Goal: Transaction & Acquisition: Purchase product/service

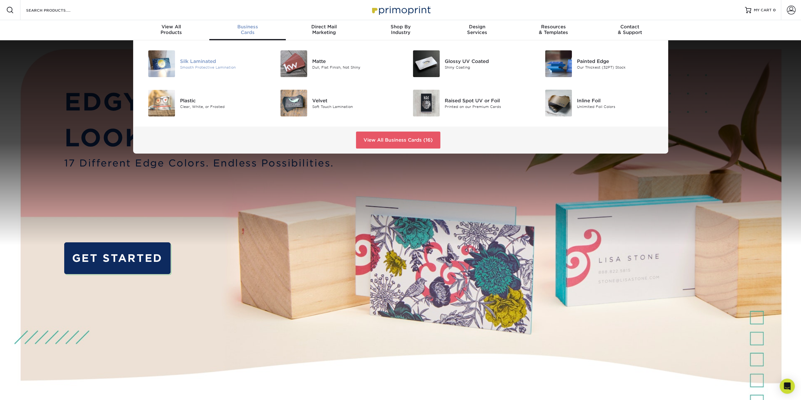
click at [172, 65] on img at bounding box center [161, 63] width 27 height 27
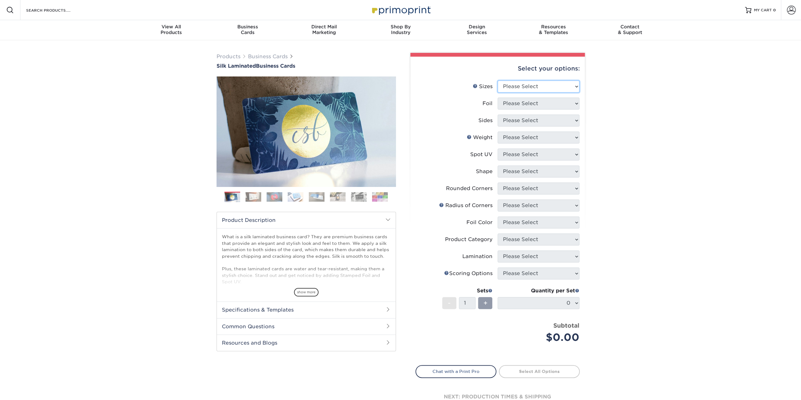
click at [565, 91] on select "Please Select 1.5" x 3.5" - Mini 1.75" x 3.5" - Mini 2" x 2" - Square 2" x 3" -…" at bounding box center [539, 87] width 82 height 12
select select "2.00x3.50"
click at [498, 81] on select "Please Select 1.5" x 3.5" - Mini 1.75" x 3.5" - Mini 2" x 2" - Square 2" x 3" -…" at bounding box center [539, 87] width 82 height 12
click at [543, 105] on select "Please Select Yes No" at bounding box center [539, 104] width 82 height 12
select select "0"
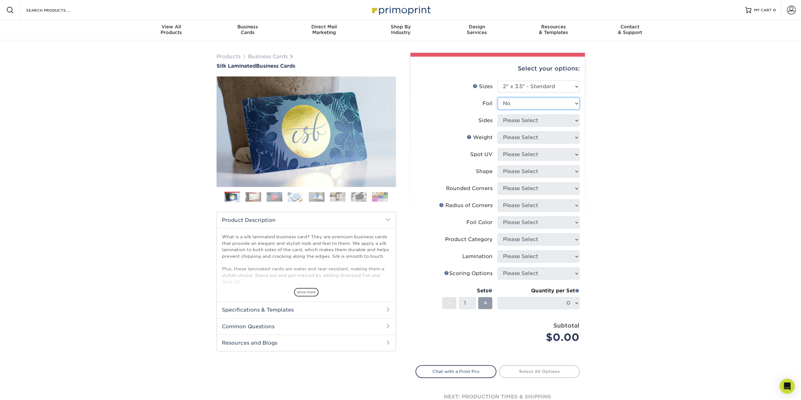
click at [498, 98] on select "Please Select Yes No" at bounding box center [539, 104] width 82 height 12
click at [544, 124] on select "Please Select Print Both Sides Print Front Only" at bounding box center [539, 121] width 82 height 12
select select "13abbda7-1d64-4f25-8bb2-c179b224825d"
click at [498, 115] on select "Please Select Print Both Sides Print Front Only" at bounding box center [539, 121] width 82 height 12
click at [537, 137] on select "Please Select 16PT" at bounding box center [539, 138] width 82 height 12
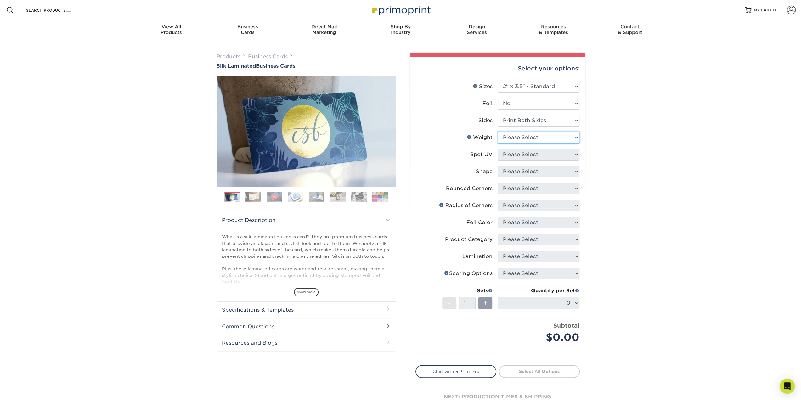
select select "16PT"
click at [498, 132] on select "Please Select 16PT" at bounding box center [539, 138] width 82 height 12
click at [543, 153] on select "Please Select No Spot UV Front and Back (Both Sides) Front Only Back Only" at bounding box center [539, 155] width 82 height 12
select select "0"
click at [498, 149] on select "Please Select No Spot UV Front and Back (Both Sides) Front Only Back Only" at bounding box center [539, 155] width 82 height 12
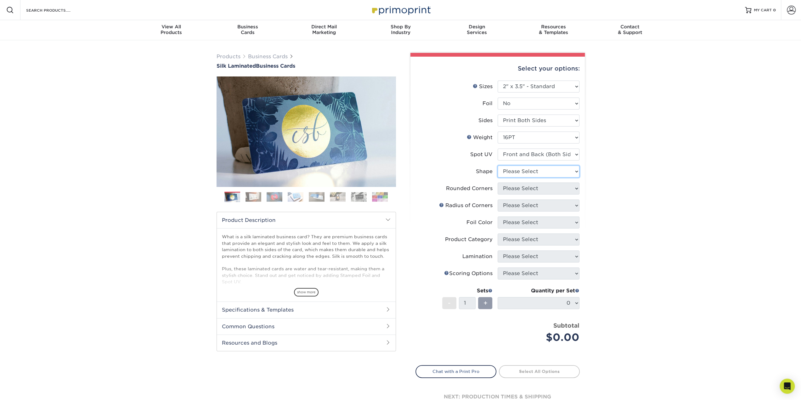
click at [551, 171] on select "Please Select Standard" at bounding box center [539, 172] width 82 height 12
select select "standard"
click at [498, 166] on select "Please Select Standard" at bounding box center [539, 172] width 82 height 12
click at [553, 185] on select "Please Select Yes - Round 2 Corners Yes - Round 4 Corners No" at bounding box center [539, 189] width 82 height 12
select select "0"
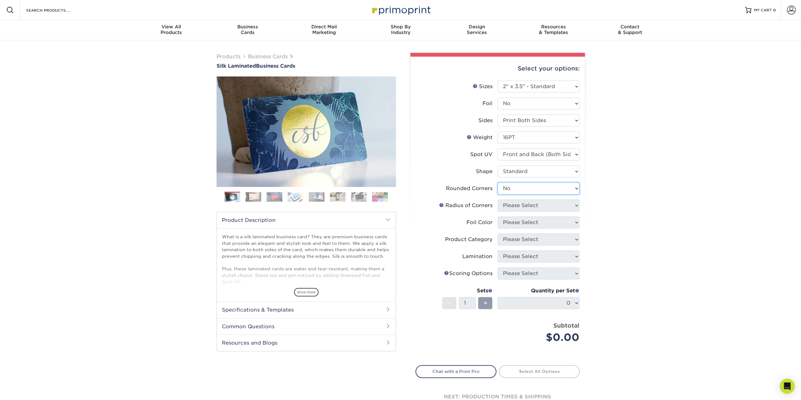
click at [498, 183] on select "Please Select Yes - Round 2 Corners Yes - Round 4 Corners No" at bounding box center [539, 189] width 82 height 12
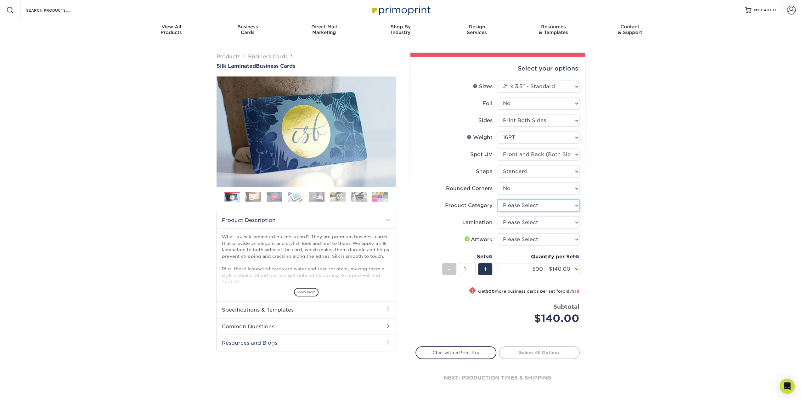
click at [554, 206] on select "Please Select Business Cards" at bounding box center [539, 206] width 82 height 12
select select "3b5148f1-0588-4f88-a218-97bcfdce65c1"
click at [498, 200] on select "Please Select Business Cards" at bounding box center [539, 206] width 82 height 12
click at [551, 222] on select "Please Select Silk" at bounding box center [539, 223] width 82 height 12
select select "ccacb42f-45f7-42d3-bbd3-7c8421cf37f0"
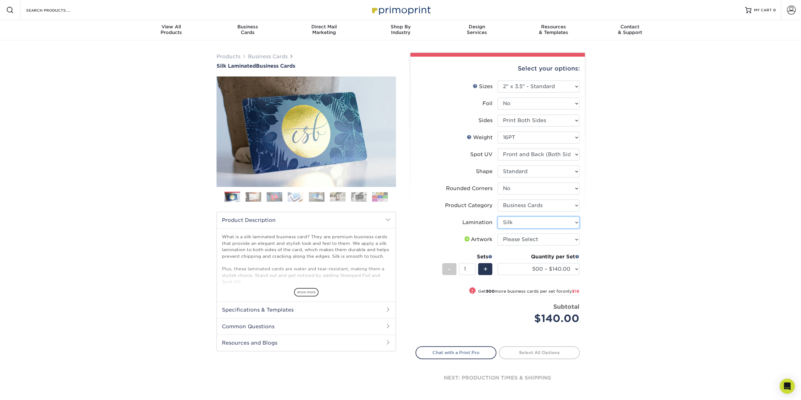
click at [498, 217] on select "Please Select Silk" at bounding box center [539, 223] width 82 height 12
click at [561, 239] on select "Please Select I will upload files I need a design - $100" at bounding box center [539, 240] width 82 height 12
click at [633, 245] on div "Products Business Cards Silk Laminated Business Cards Previous Next" at bounding box center [400, 229] width 801 height 379
click at [660, 274] on div "Products Business Cards Silk Laminated Business Cards Previous Next" at bounding box center [400, 229] width 801 height 379
click at [671, 249] on div "Products Business Cards Silk Laminated Business Cards Previous Next" at bounding box center [400, 229] width 801 height 379
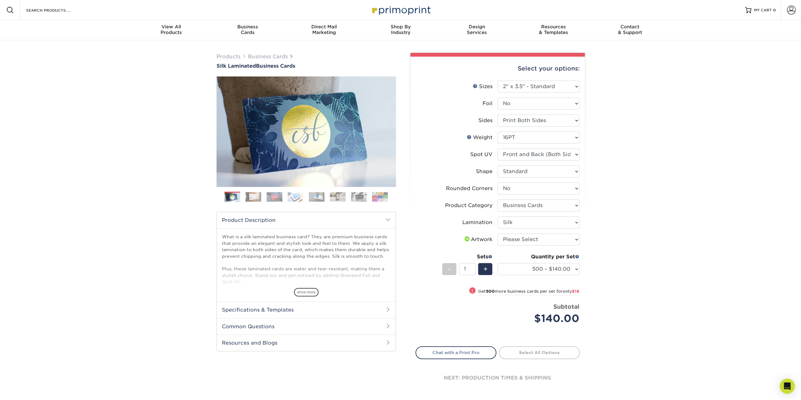
click at [119, 109] on div "Products Business Cards Silk Laminated Business Cards Previous Next" at bounding box center [400, 229] width 801 height 379
click at [101, 96] on div "Products Business Cards Silk Laminated Business Cards Previous Next" at bounding box center [400, 229] width 801 height 379
click at [568, 268] on select "500 – $140.00 1000 – $156.00 2500 – $383.00 5000 – $642.00 10000 – $1156.00" at bounding box center [539, 269] width 82 height 12
drag, startPoint x: 48, startPoint y: 44, endPoint x: 66, endPoint y: 56, distance: 21.6
click at [47, 45] on div "Products Business Cards Silk Laminated Business Cards Previous Next" at bounding box center [400, 229] width 801 height 379
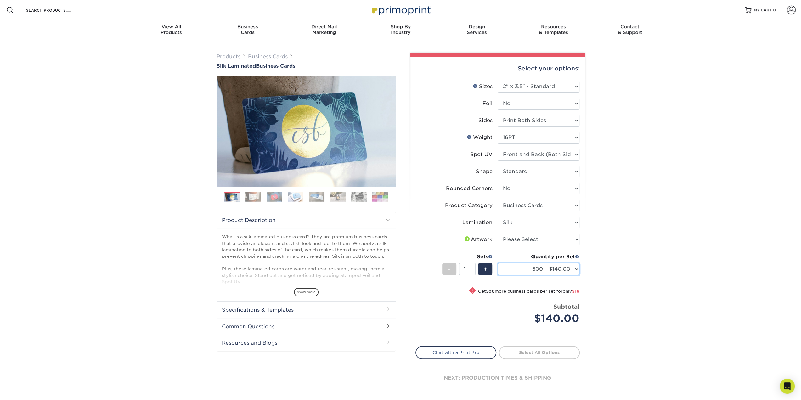
drag, startPoint x: 578, startPoint y: 270, endPoint x: 608, endPoint y: 272, distance: 29.6
click at [578, 270] on select "500 – $140.00 1000 – $156.00 2500 – $383.00 5000 – $642.00 10000 – $1156.00" at bounding box center [539, 269] width 82 height 12
drag, startPoint x: 627, startPoint y: 273, endPoint x: 616, endPoint y: 263, distance: 14.5
click at [627, 273] on div "Products Business Cards Silk Laminated Business Cards Previous Next" at bounding box center [400, 229] width 801 height 379
